Goal: Task Accomplishment & Management: Use online tool/utility

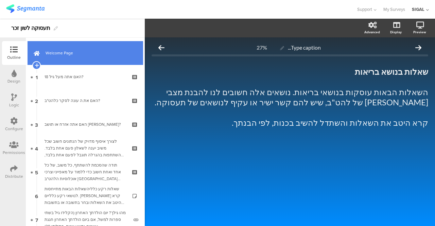
click at [66, 55] on span "Welcome Page" at bounding box center [89, 53] width 87 height 7
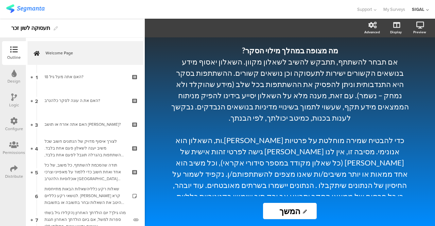
scroll to position [272, 0]
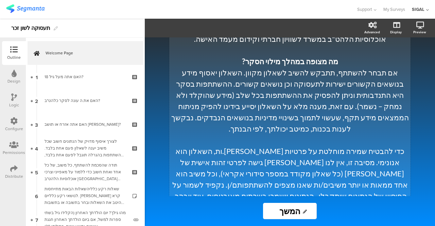
click at [278, 129] on div "למי מיועד הסקר? הסקר מיועד לכל מי שמגדיר עצמו כלהט״ב (להט"ב –לסביות, הומואים, ט…" at bounding box center [290, 207] width 242 height 666
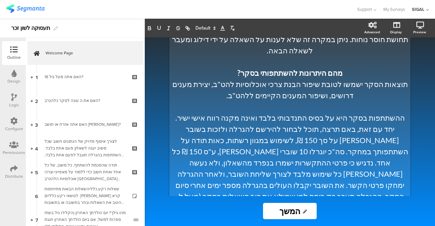
click at [407, 112] on p "ההשתתפות בסקר היא על בסיס התנדבותי בלבד ואינה מקנה רווח אישי ישיר. יחד עם זאת, …" at bounding box center [290, 162] width 238 height 101
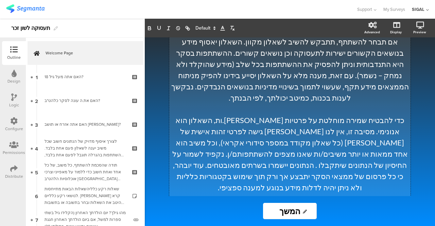
scroll to position [300, 0]
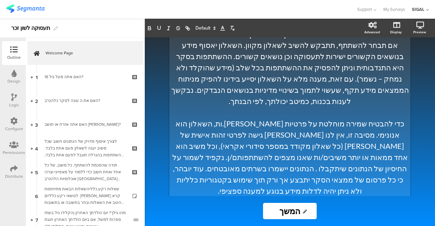
click at [225, 118] on p "כדי להבטיח שמירה מוחלטת על פרטיות [PERSON_NAME].ות, השאלון הוא אנונימי. מסיבה ז…" at bounding box center [290, 157] width 238 height 79
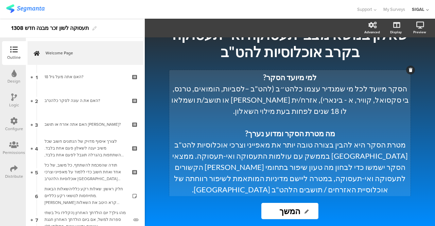
scroll to position [77, 0]
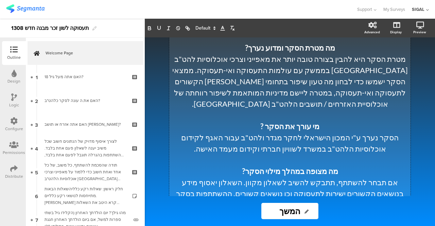
scroll to position [163, 0]
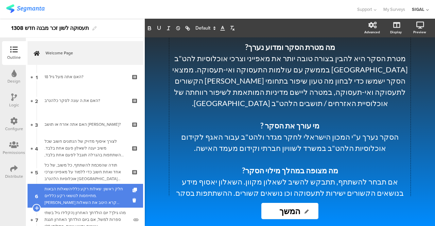
click at [99, 195] on div "חלק ראשון: שאלות רקע כלליהשאלות הבאות מתייחסות לנושאי רקע כלליים. אנא קרא היטב …" at bounding box center [85, 196] width 81 height 20
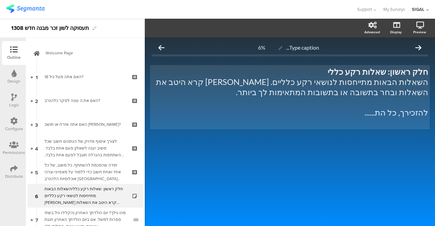
click at [365, 77] on div "חלק ראשון: שאלות רקע כללי השאלות הבאות מתייחסות לנושאי רקע כלליים. אנא קרא היטב…" at bounding box center [290, 97] width 280 height 65
click at [388, 113] on p "להזכירך, כל הת......" at bounding box center [290, 113] width 277 height 10
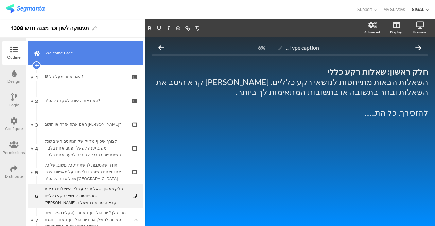
click at [66, 53] on span "Welcome Page" at bounding box center [89, 53] width 87 height 7
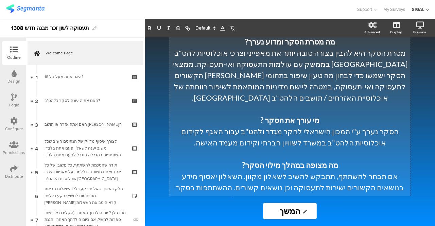
scroll to position [168, 0]
drag, startPoint x: 313, startPoint y: 121, endPoint x: 377, endPoint y: 96, distance: 69.0
click at [377, 115] on p "מי עורך את הסקר ?" at bounding box center [290, 120] width 238 height 11
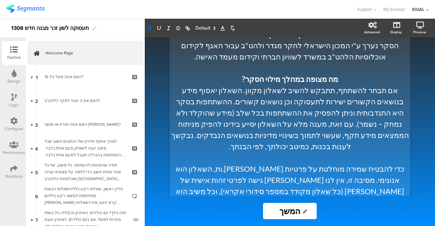
scroll to position [258, 0]
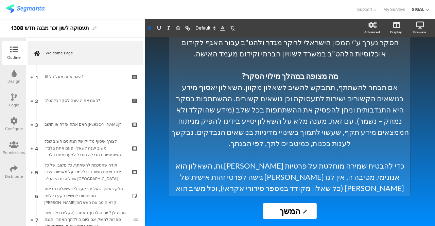
click at [349, 82] on p "אם תבחר להשתתף, תתבקש להשיב לשאלון מקוון. השאלון יאסוף מידע בנושאים הקשורים ישי…" at bounding box center [290, 115] width 238 height 67
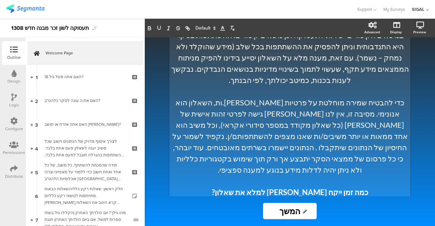
scroll to position [322, 0]
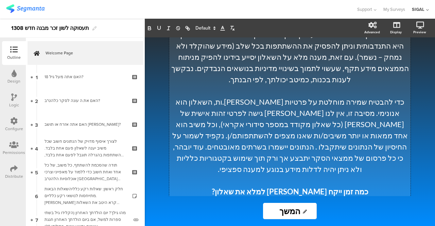
click at [225, 96] on p "כדי להבטיח שמירה מוחלטת על פרטיות [PERSON_NAME].ות, השאלון הוא אנונימי. מסיבה ז…" at bounding box center [290, 135] width 238 height 79
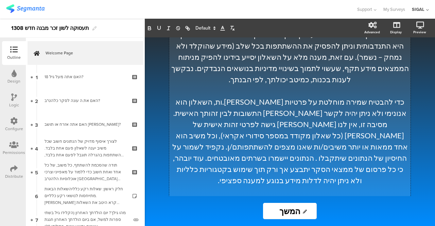
click at [327, 123] on p "כדי להבטיח שמירה מוחלטת על פרטיות [PERSON_NAME].ות, השאלון הוא אנונימי ולא ניתן…" at bounding box center [290, 141] width 238 height 90
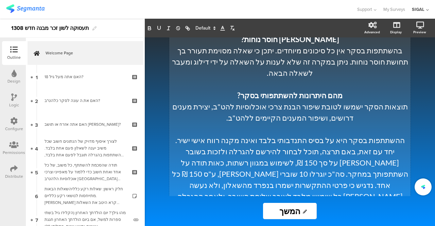
drag, startPoint x: 424, startPoint y: 151, endPoint x: 291, endPoint y: 70, distance: 156.1
click at [291, 70] on div "/ שאלון בנושא מצבי תעסוקה ואי-תעסוקה בקרב אוכלוסיות להט"ב שאלון בנושא מצבי תעסו…" at bounding box center [290, 116] width 272 height 159
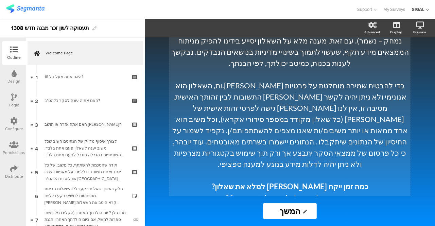
scroll to position [341, 0]
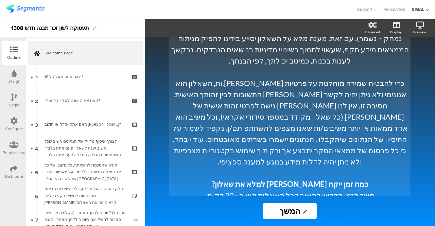
click at [305, 96] on div "למי מיועד הסקר? הסקר מיועד לכל מי שמגדיר עצמו כלהט״ב (להט"ב –לסביות, הומואים, ט…" at bounding box center [290, 144] width 242 height 677
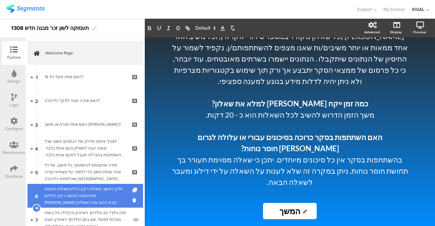
scroll to position [530, 0]
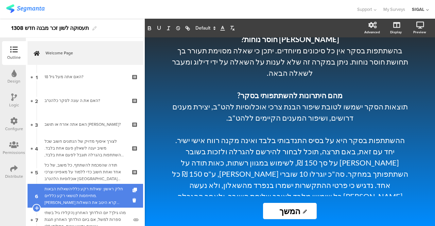
click at [107, 195] on div "חלק ראשון: שאלות רקע כלליהשאלות הבאות מתייחסות לנושאי רקע כלליים. אנא קרא היטב …" at bounding box center [85, 196] width 81 height 20
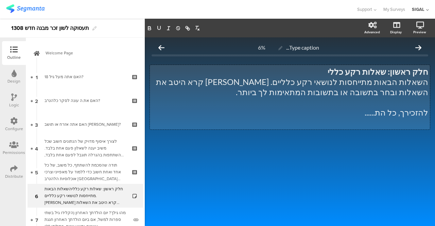
click at [356, 113] on div "חלק ראשון: שאלות רקע כללי השאלות הבאות מתייחסות לנושאי רקע כלליים. אנא קרא היטב…" at bounding box center [290, 97] width 280 height 65
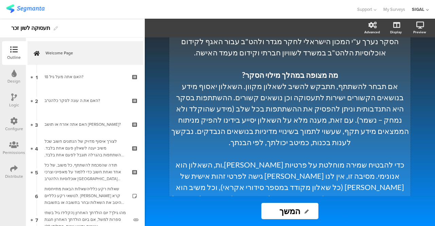
scroll to position [270, 0]
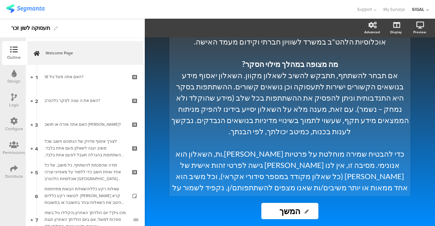
click at [226, 133] on div "למי מיועד הסקר? הסקר מיועד לכל מי שמגדיר עצמו כלהט״ב (להט"ב –לסביות, הומואים, ט…" at bounding box center [290, 210] width 242 height 666
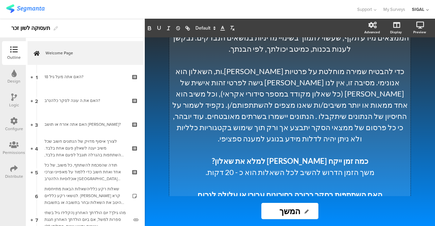
scroll to position [352, 0]
